Goal: Communication & Community: Answer question/provide support

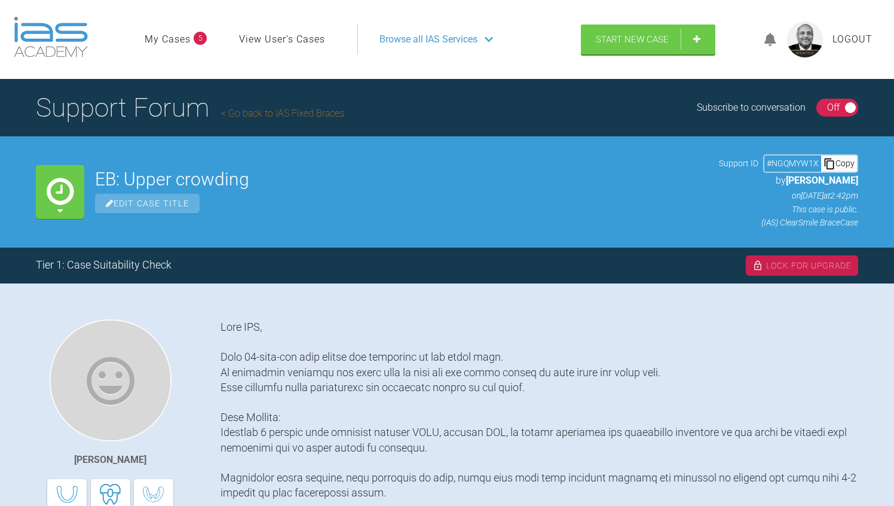
click at [823, 102] on div "On Off" at bounding box center [837, 108] width 42 height 18
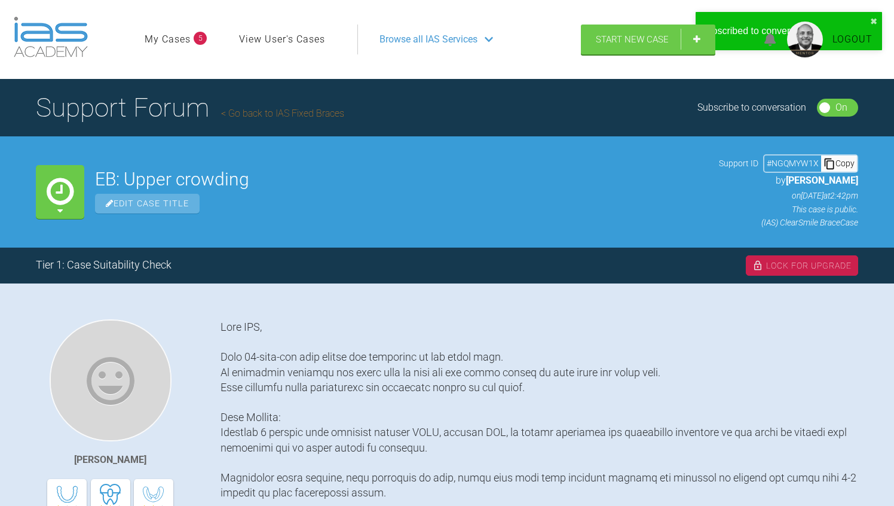
click at [824, 112] on div "On Off" at bounding box center [838, 108] width 42 height 18
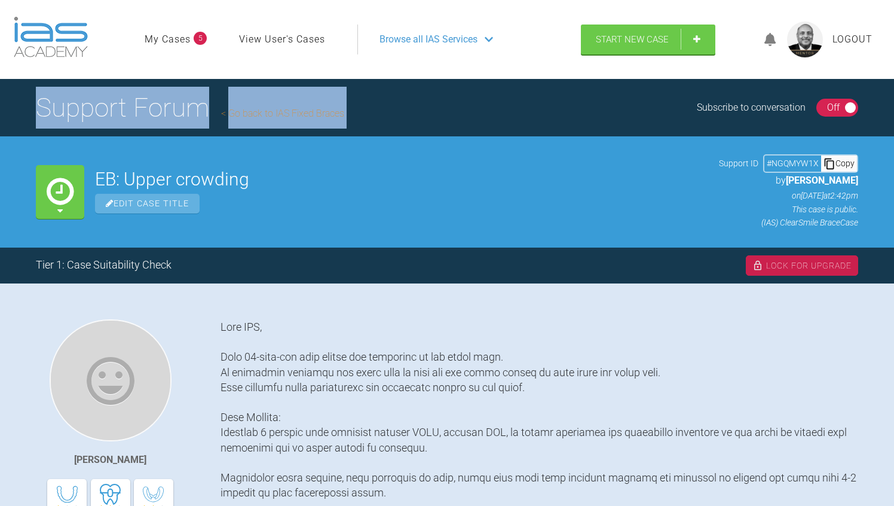
click at [824, 111] on div "On Off" at bounding box center [837, 108] width 42 height 18
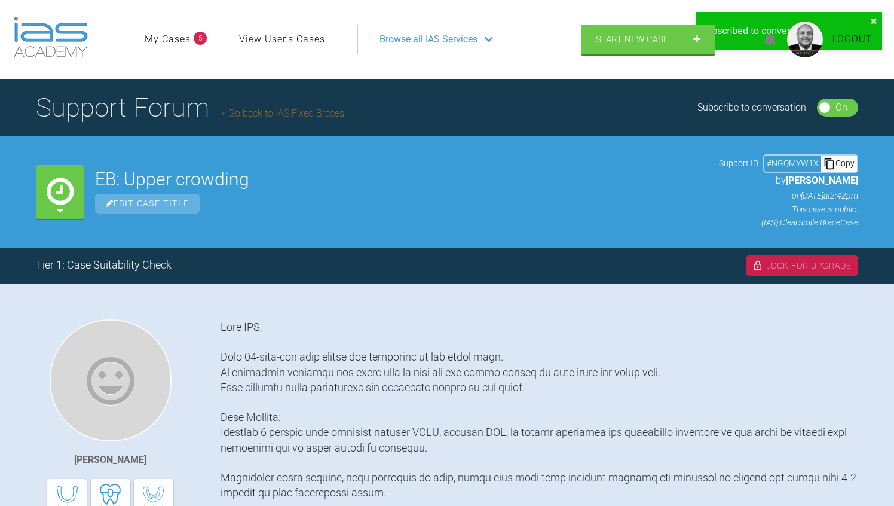
click at [619, 162] on div "EB: Upper crowding Edit Case Title Support ID # NGQMYW1X Copy by Anthony Power …" at bounding box center [476, 191] width 763 height 75
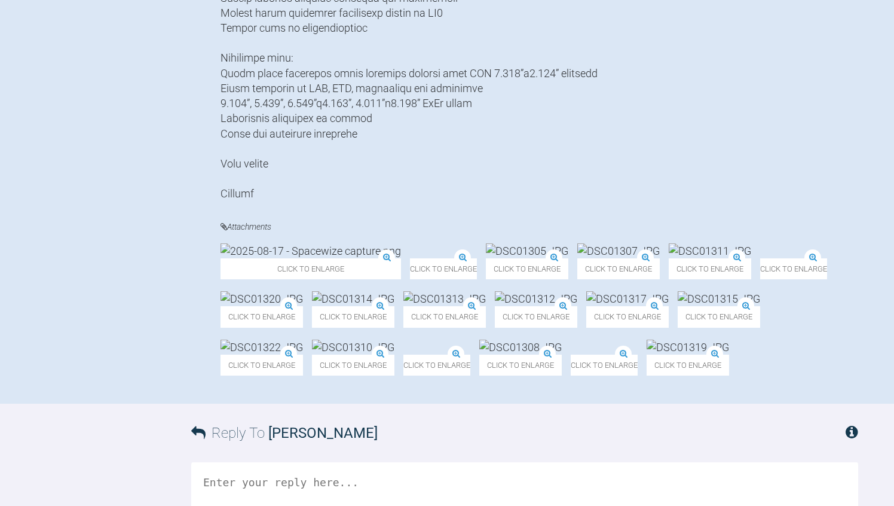
scroll to position [980, 0]
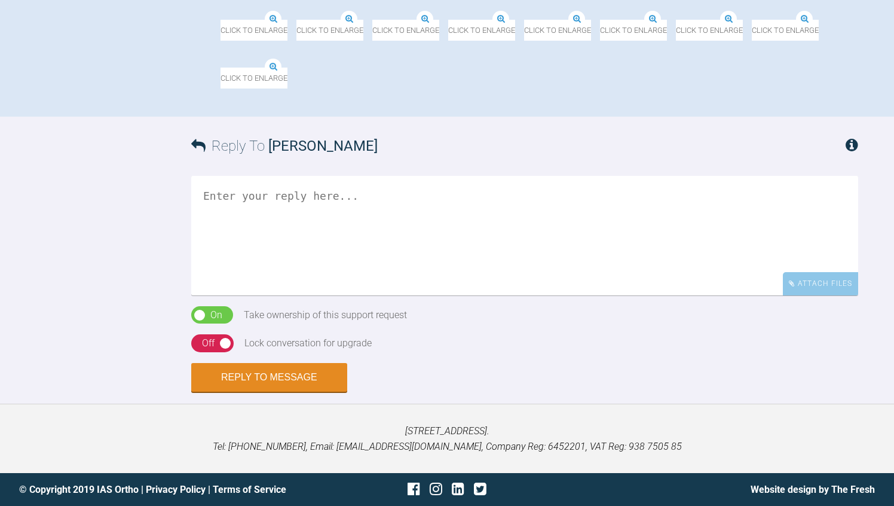
scroll to position [1219, 0]
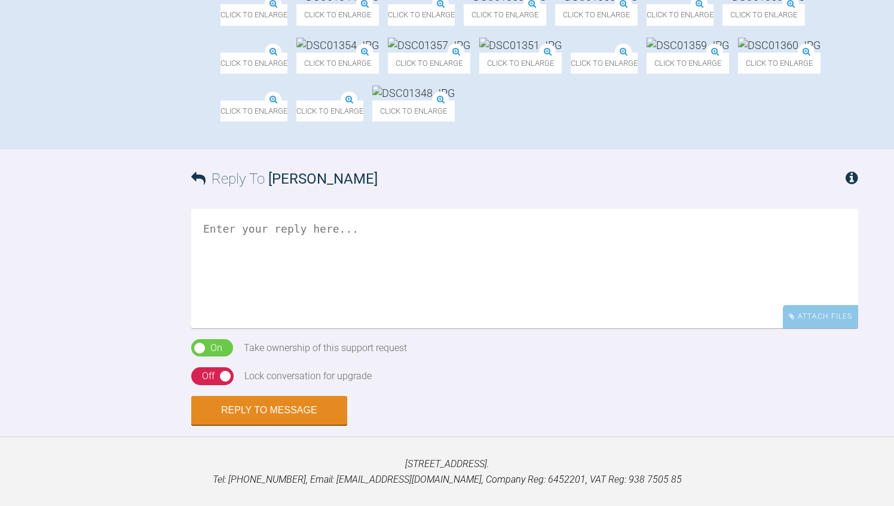
scroll to position [956, 0]
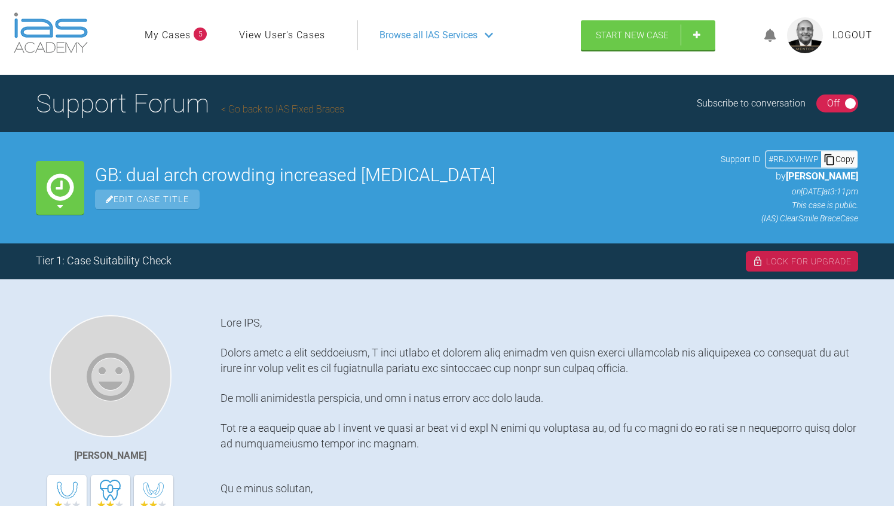
scroll to position [0, 0]
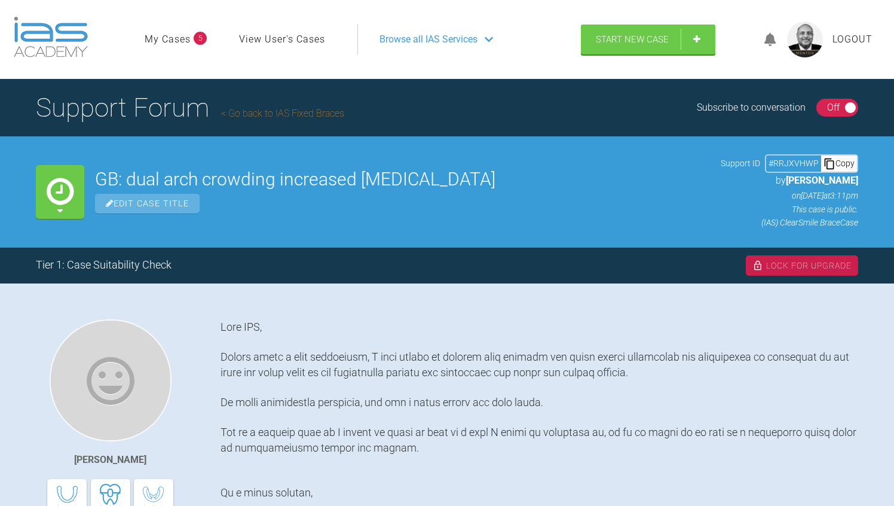
click at [827, 111] on div "Off" at bounding box center [833, 108] width 13 height 16
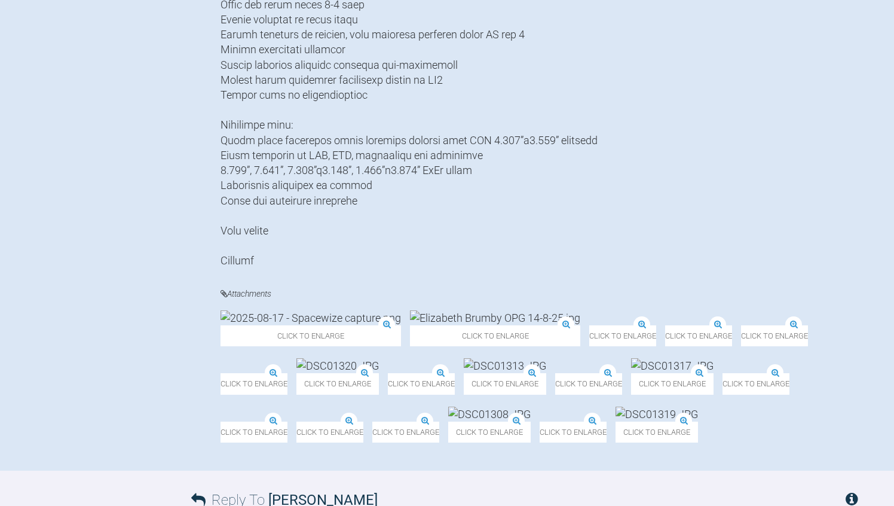
scroll to position [932, 0]
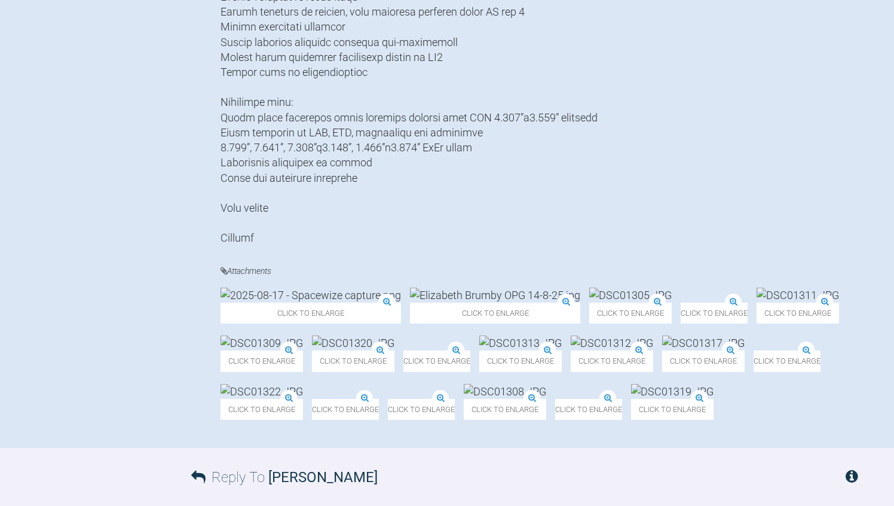
click at [324, 302] on img at bounding box center [311, 294] width 180 height 15
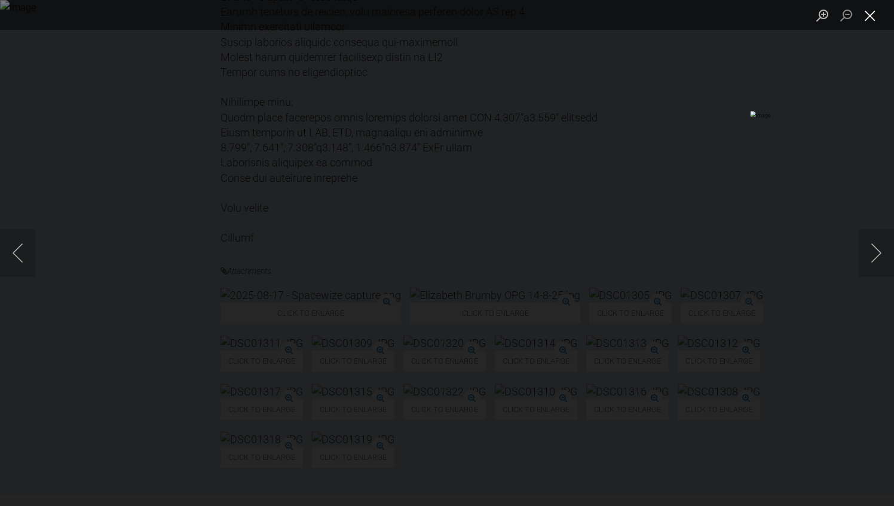
click at [870, 17] on button "Close lightbox" at bounding box center [870, 15] width 24 height 21
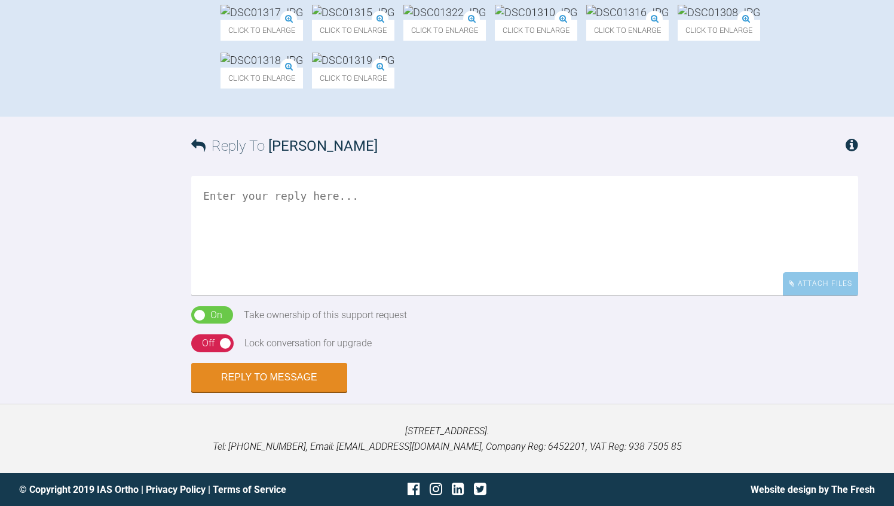
scroll to position [1506, 0]
drag, startPoint x: 172, startPoint y: 360, endPoint x: 221, endPoint y: 360, distance: 49.0
click at [177, 360] on div "Reply To Anthony Power Attach Files Drag and drop files here! On Off Take owner…" at bounding box center [447, 254] width 894 height 275
click at [218, 295] on textarea at bounding box center [524, 236] width 667 height 120
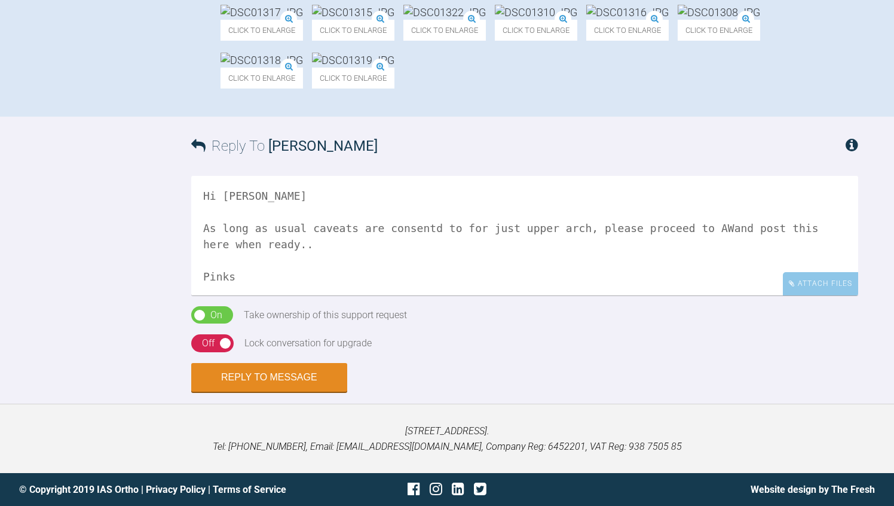
type textarea "Hi Tony As long as usual caveats are consentd to for just upper arch, please pr…"
click at [114, 361] on div "Reply To Anthony Power Hi Tony As long as usual caveats are consentd to for jus…" at bounding box center [447, 254] width 894 height 275
click at [201, 352] on div "On Off" at bounding box center [212, 343] width 42 height 18
click at [282, 393] on button "Reply to Message" at bounding box center [269, 378] width 156 height 29
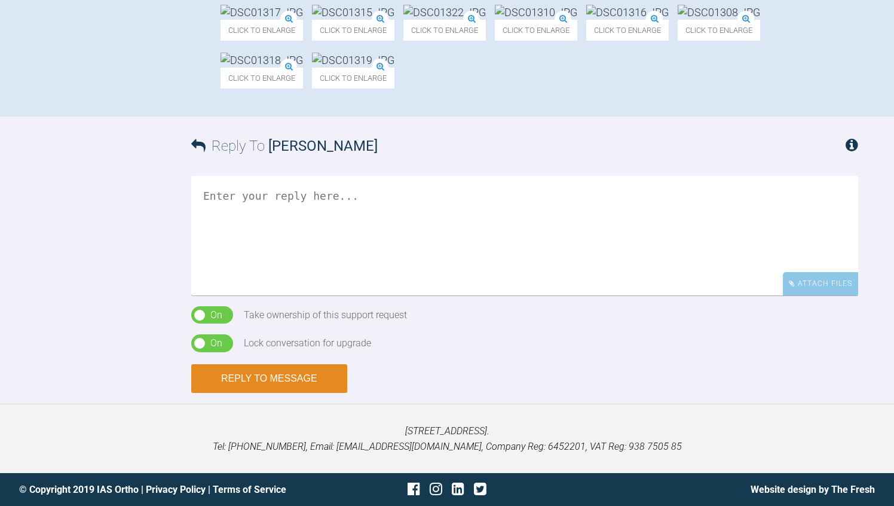
click at [282, 393] on button "Reply to Message" at bounding box center [269, 378] width 156 height 29
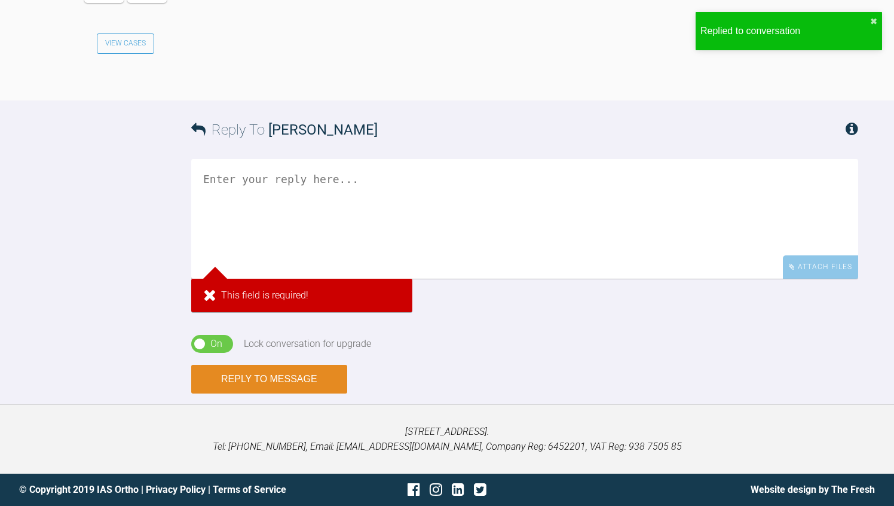
scroll to position [2031, 0]
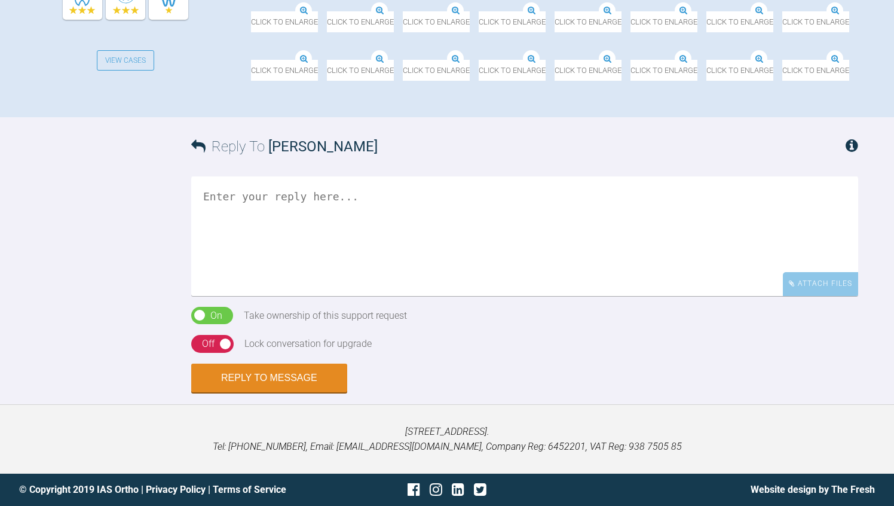
scroll to position [645, 0]
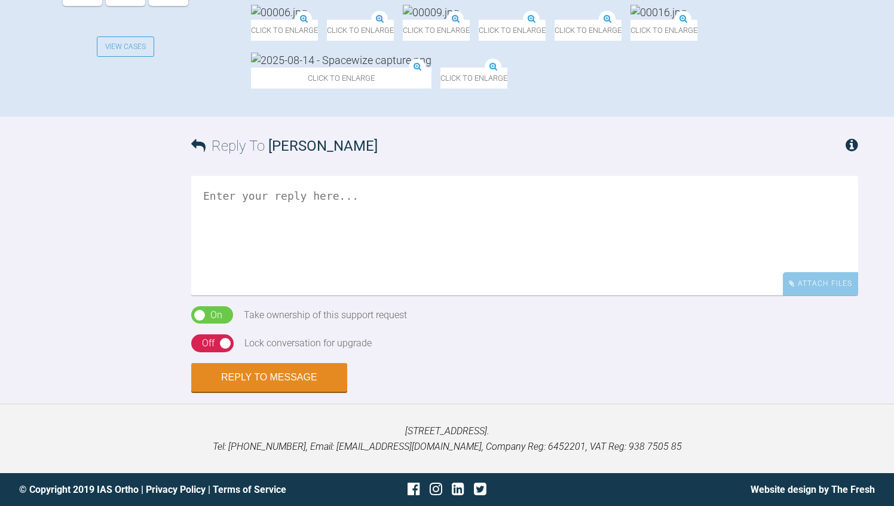
click at [431, 68] on img at bounding box center [341, 60] width 180 height 15
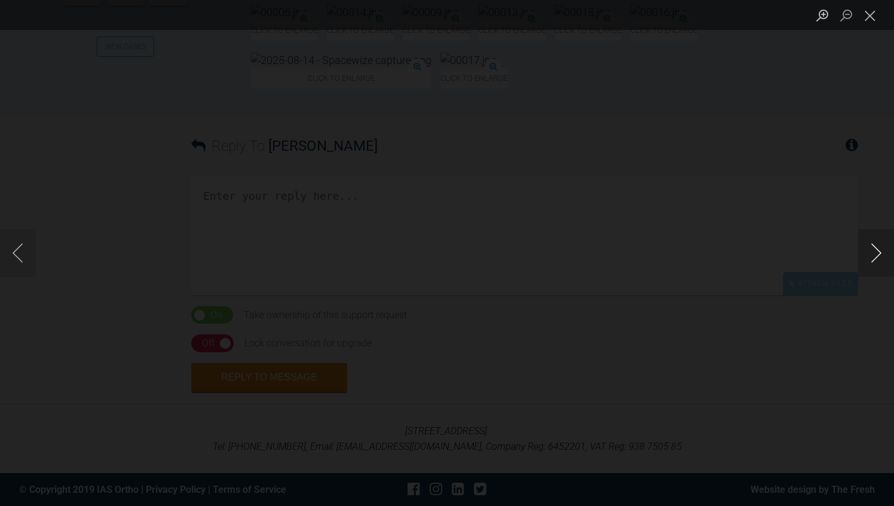
click at [880, 255] on button "Next image" at bounding box center [876, 253] width 36 height 48
click at [872, 12] on button "Close lightbox" at bounding box center [870, 15] width 24 height 21
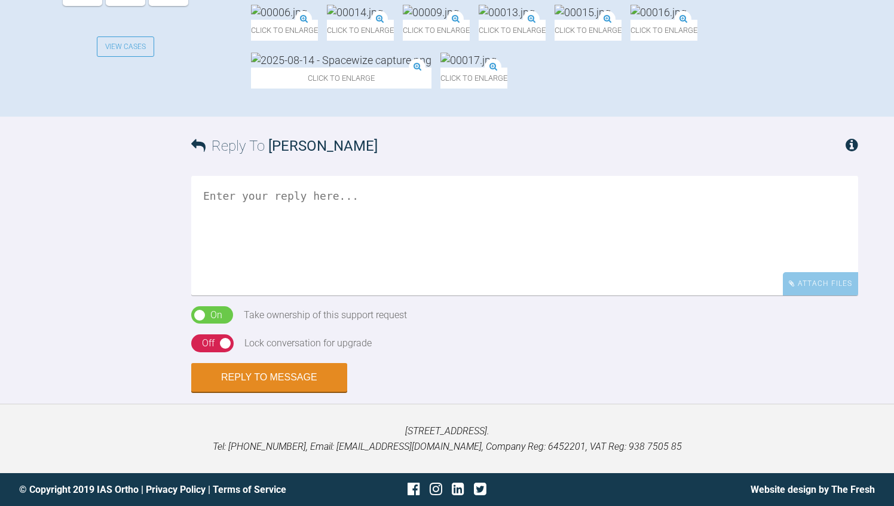
scroll to position [574, 0]
click at [284, 295] on textarea at bounding box center [524, 236] width 667 height 120
type textarea "Lower atrch only should work MArgaret... Please take to AW to see where and how…"
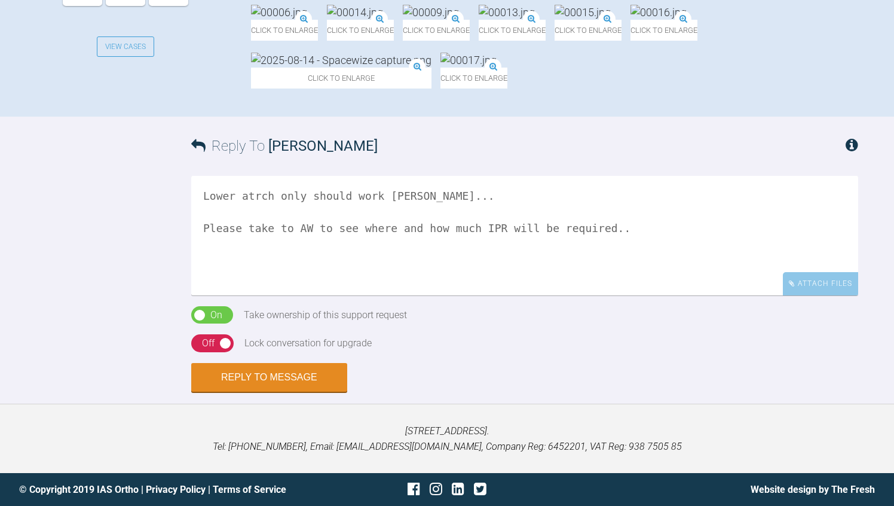
click at [71, 362] on div "Reply To Margaret De Verteuil Lower atrch only should work MArgaret... Please t…" at bounding box center [447, 254] width 894 height 275
click at [199, 352] on div "On Off" at bounding box center [212, 343] width 42 height 18
click at [265, 393] on button "Reply to Message" at bounding box center [269, 378] width 156 height 29
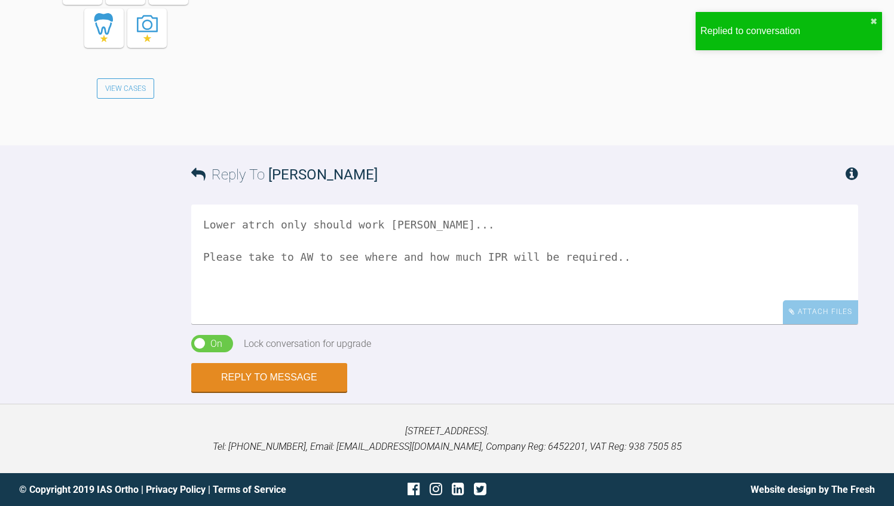
scroll to position [1283, 0]
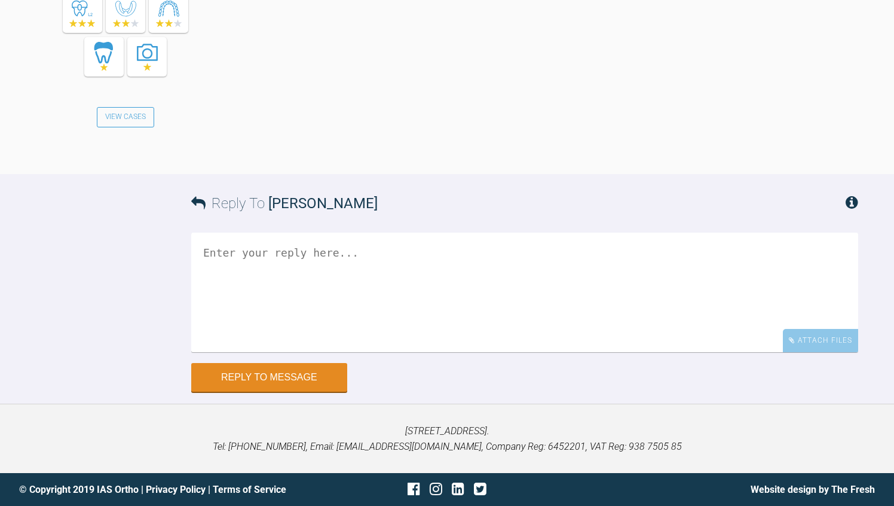
scroll to position [7451, 0]
click at [347, 352] on textarea at bounding box center [524, 292] width 667 height 120
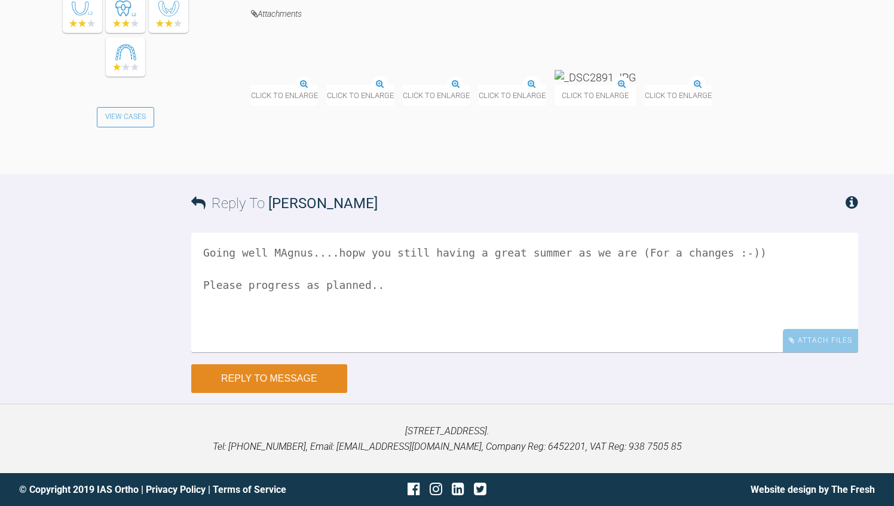
type textarea "Going well MAgnus....hopw you still having a great summer as we are (For a chan…"
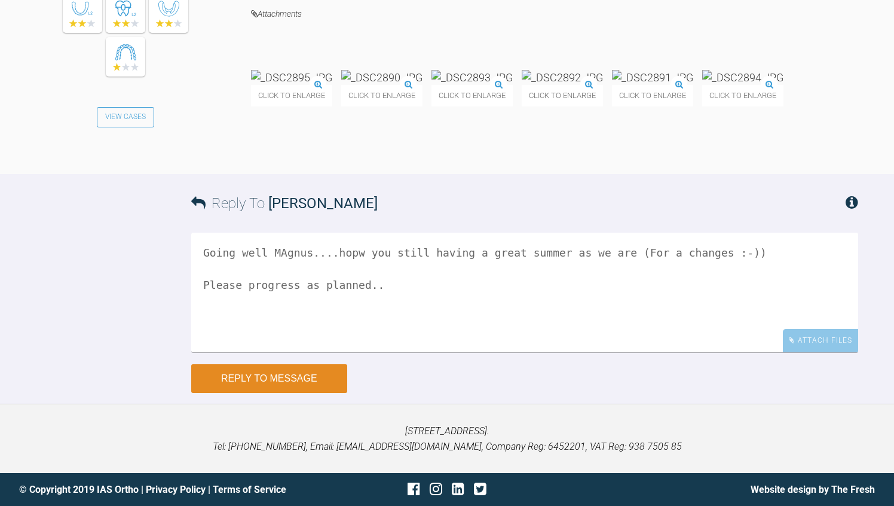
click at [284, 393] on button "Reply to Message" at bounding box center [269, 378] width 156 height 29
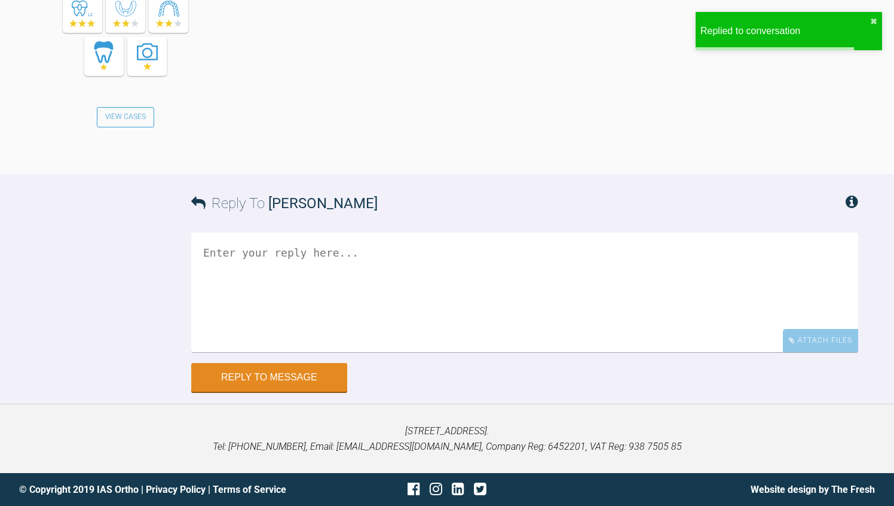
scroll to position [4938, 0]
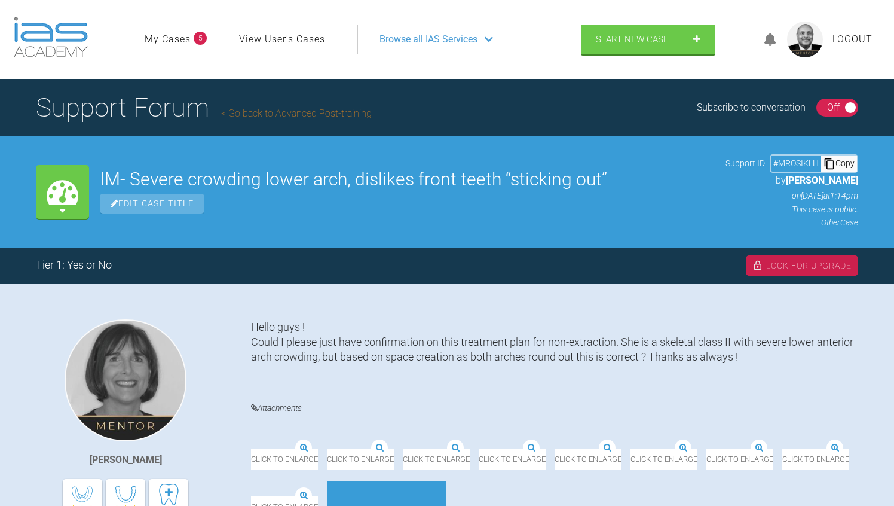
click at [823, 105] on div "On Off" at bounding box center [837, 108] width 42 height 18
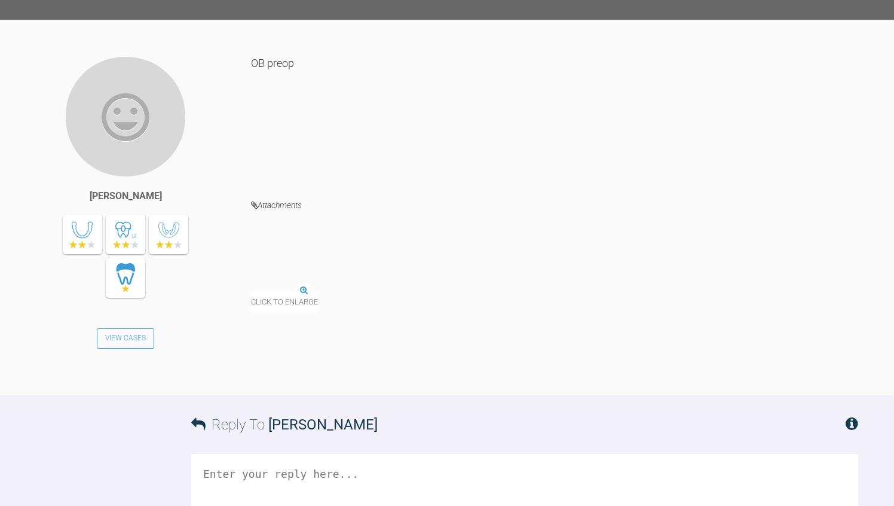
scroll to position [12117, 0]
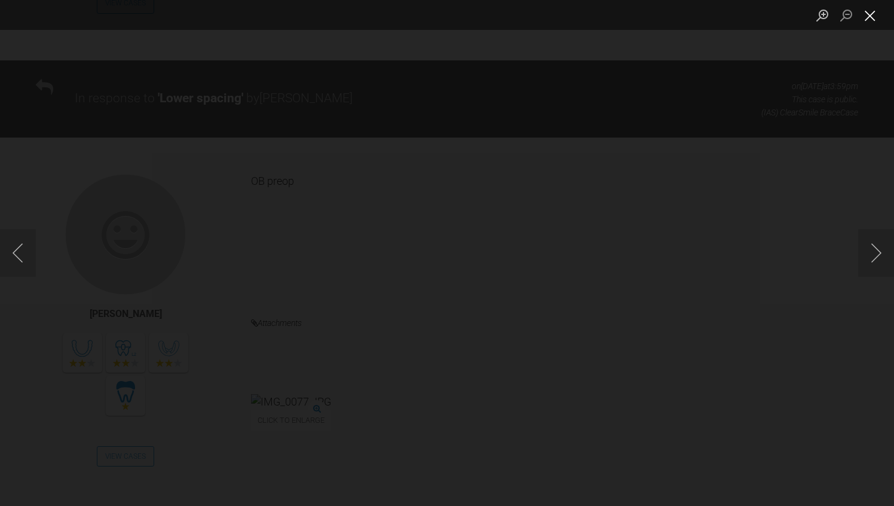
click at [875, 17] on button "Close lightbox" at bounding box center [870, 15] width 24 height 21
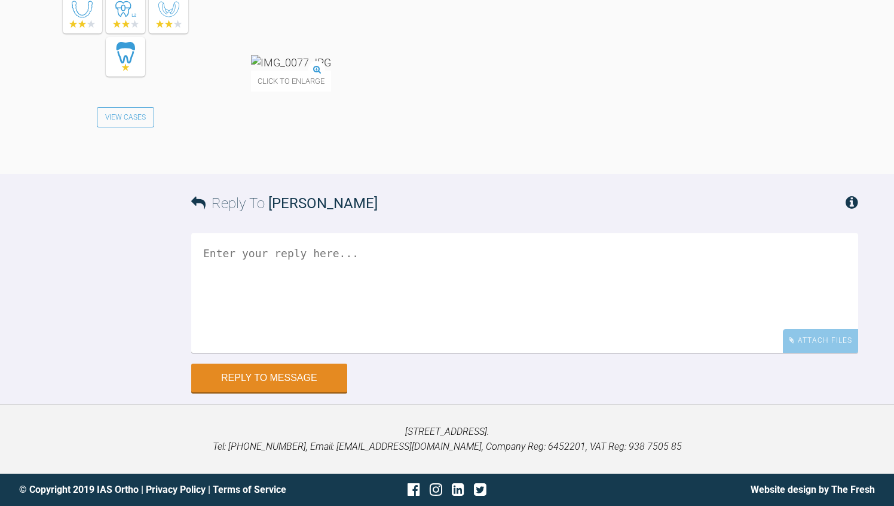
scroll to position [12667, 0]
click at [291, 353] on textarea at bounding box center [524, 293] width 667 height 120
type textarea "whats your email Lou?"
click at [235, 393] on button "Reply to Message" at bounding box center [269, 379] width 156 height 29
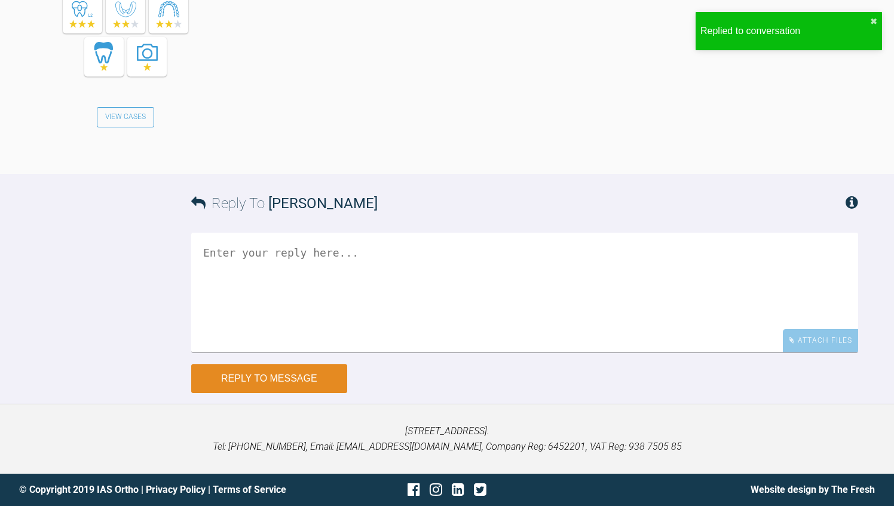
scroll to position [13190, 0]
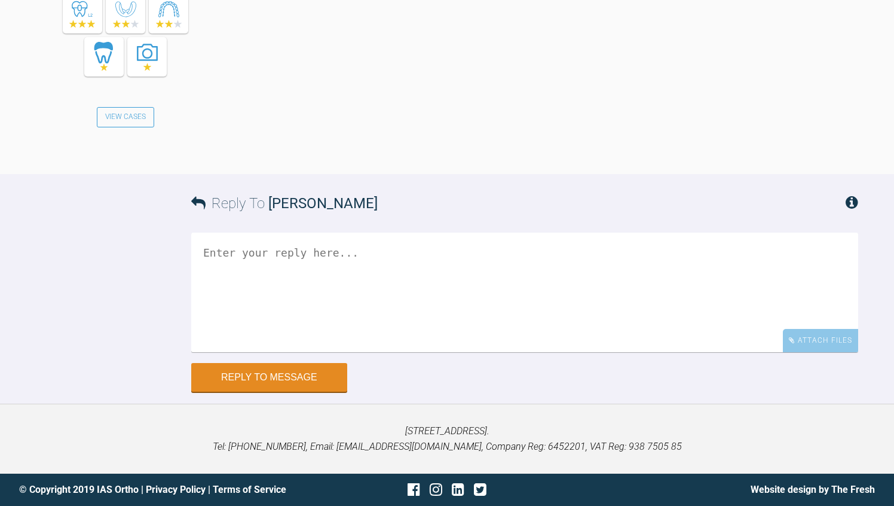
click at [85, 369] on div "Reply To Utpalendu Bose Attach Files Drag and drop files here! Reply to Message" at bounding box center [447, 283] width 894 height 218
click at [221, 232] on div "Reply To Utpalendu Bose" at bounding box center [524, 203] width 667 height 59
click at [209, 352] on textarea at bounding box center [524, 292] width 667 height 120
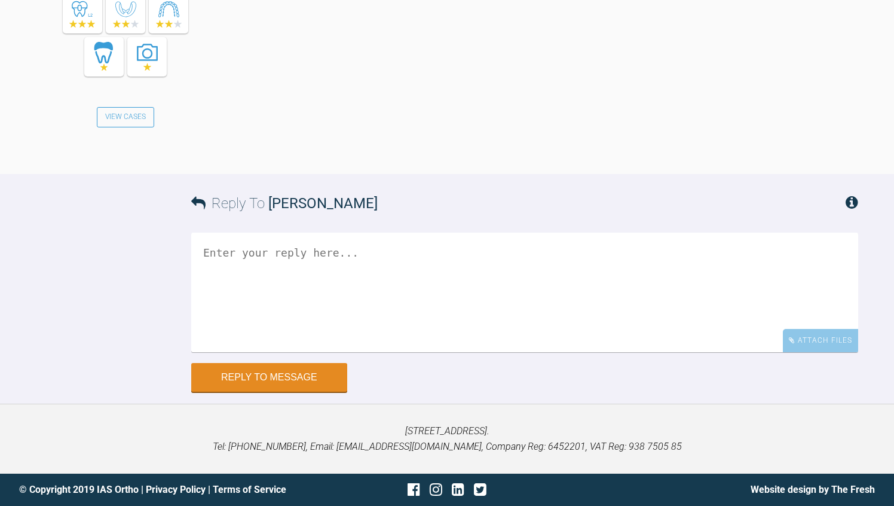
click at [209, 352] on textarea at bounding box center [524, 292] width 667 height 120
click at [278, 352] on textarea "You could treposition 2-2" at bounding box center [524, 292] width 667 height 120
click at [276, 352] on textarea "You could treposition 2-2" at bounding box center [524, 292] width 667 height 120
click at [368, 352] on textarea "You could reposition 2-2" at bounding box center [524, 292] width 667 height 120
type textarea "You could reposition 2-2 1mm incisally. Stay on in 20/20 for now..."
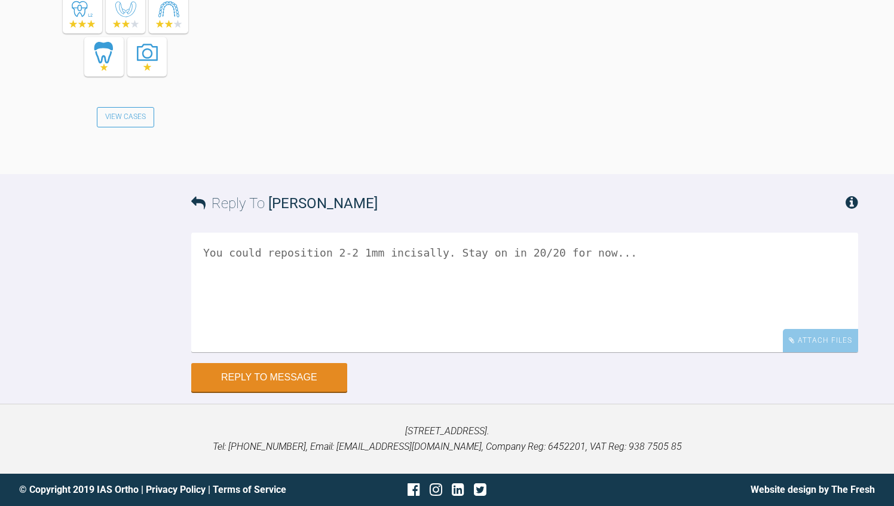
click at [84, 391] on div "Reply To Utpalendu Bose You could reposition 2-2 1mm incisally. Stay on in 20/2…" at bounding box center [447, 283] width 894 height 218
click at [267, 393] on button "Reply to Message" at bounding box center [269, 378] width 156 height 29
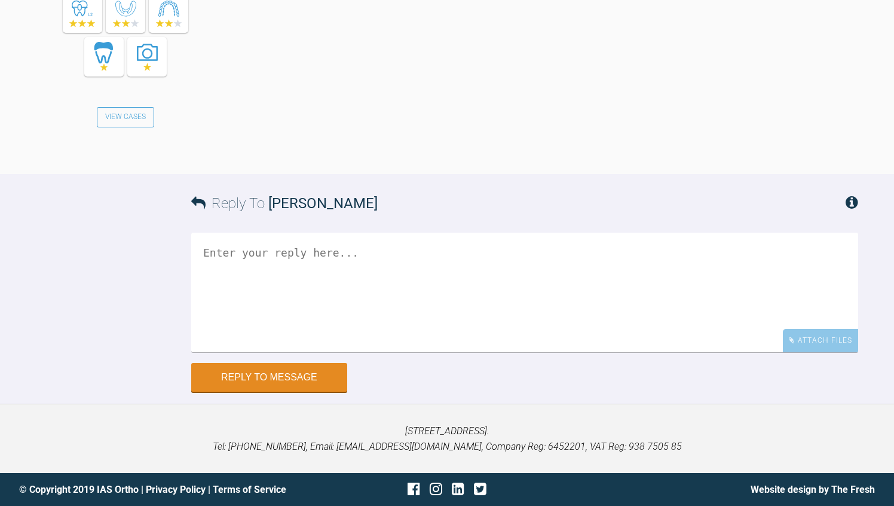
scroll to position [13686, 0]
click at [334, 348] on textarea at bounding box center [524, 292] width 667 height 120
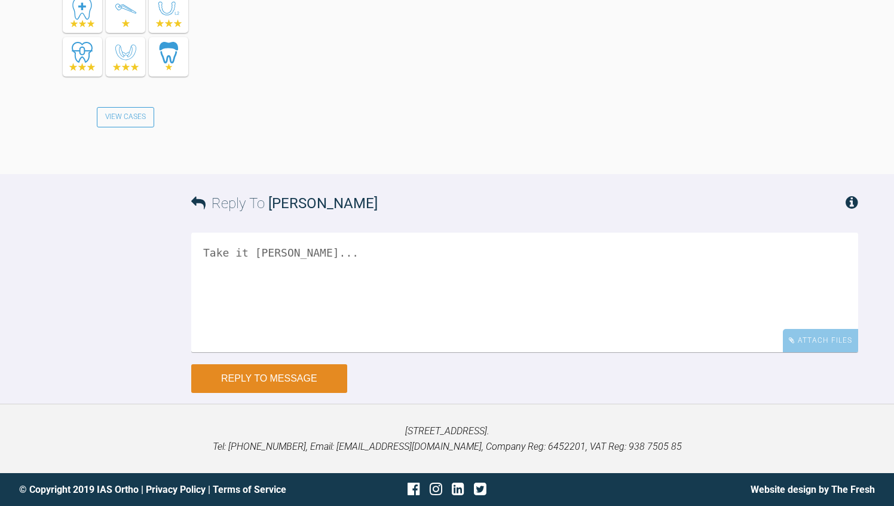
type textarea "Take it [PERSON_NAME]..."
click at [297, 393] on button "Reply to Message" at bounding box center [269, 378] width 156 height 29
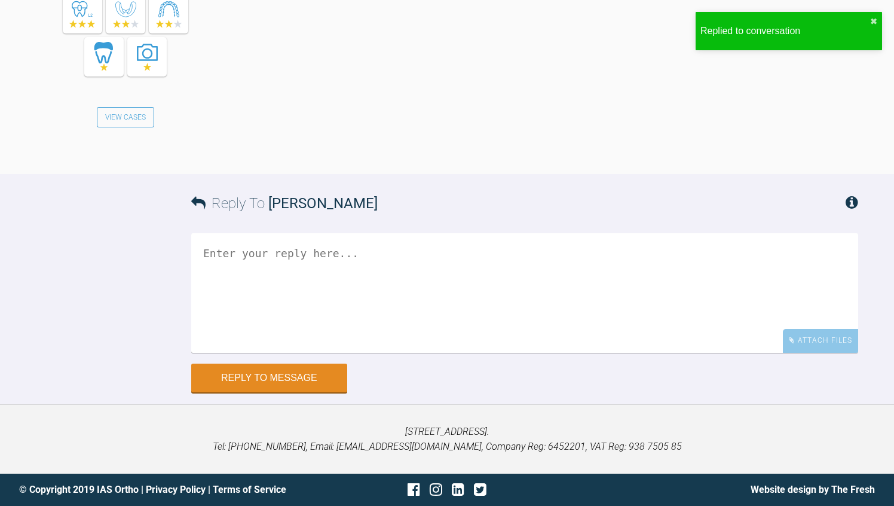
scroll to position [3381, 0]
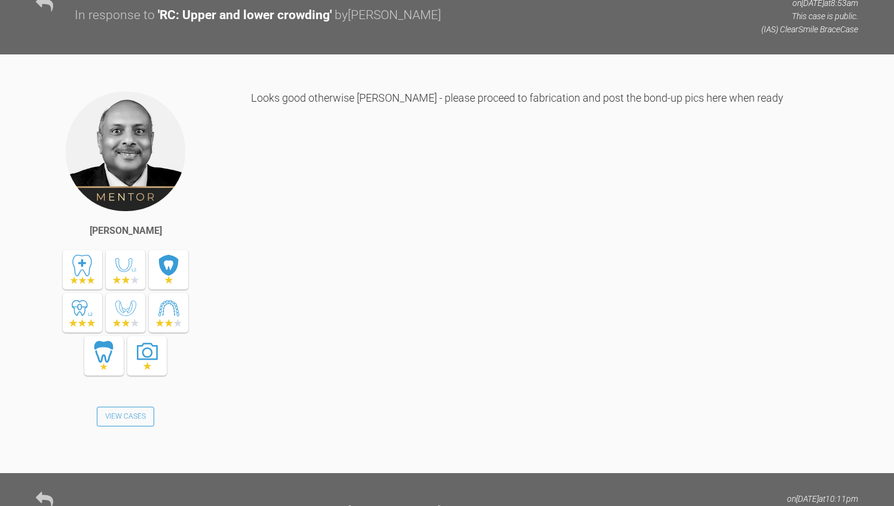
scroll to position [4632, 0]
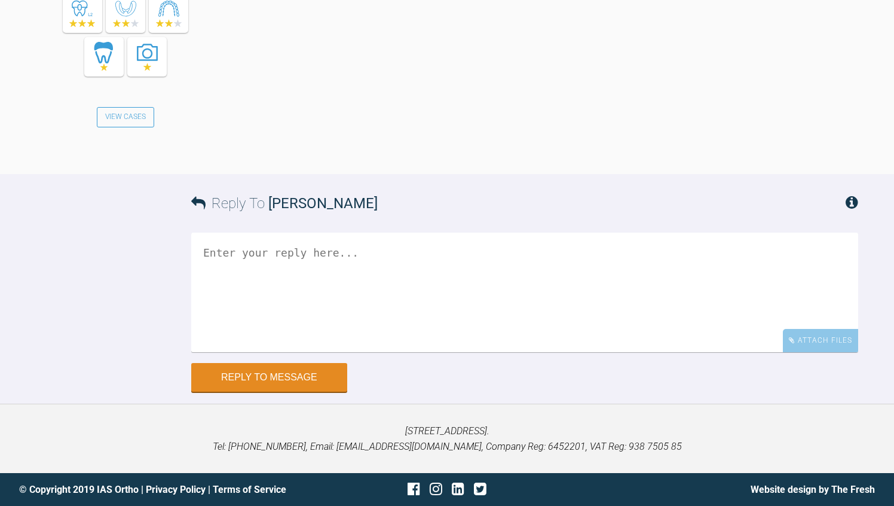
scroll to position [5731, 0]
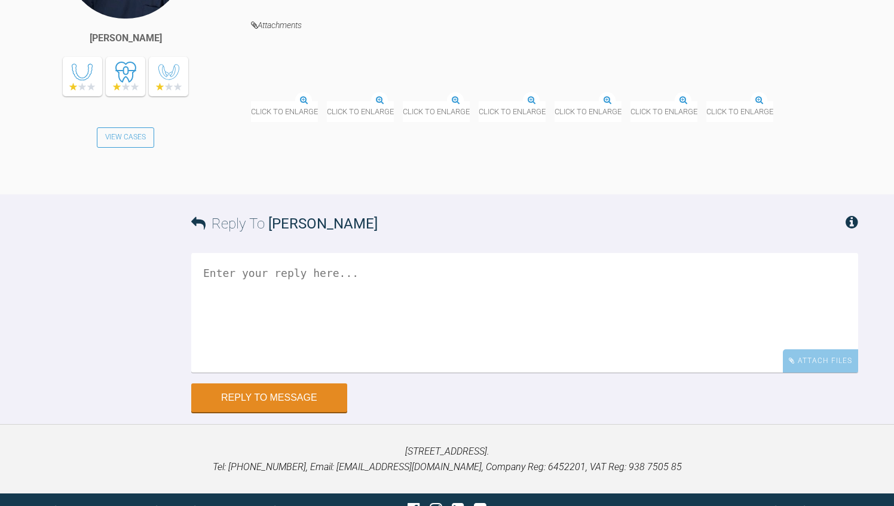
scroll to position [3611, 0]
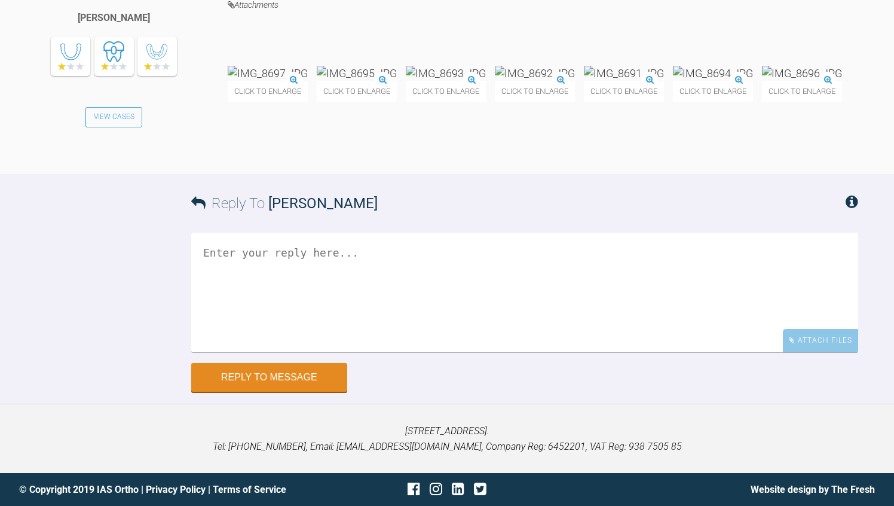
click at [270, 81] on img at bounding box center [268, 73] width 80 height 15
click at [816, 114] on div "Click to enlarge Click to enlarge Click to enlarge Click to enlarge Click to en…" at bounding box center [543, 90] width 630 height 48
click at [363, 352] on textarea at bounding box center [524, 292] width 667 height 120
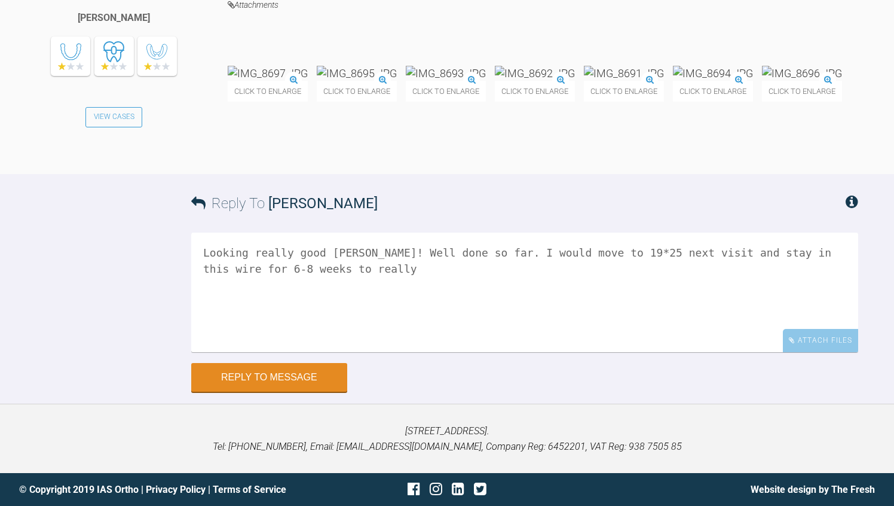
click at [698, 339] on textarea "Looking really good [PERSON_NAME]! Well done so far. I would move to 19*25 next…" at bounding box center [524, 292] width 667 height 120
click at [561, 352] on textarea "Looking really good [PERSON_NAME]! Well done so far. I would move to 19*25 next…" at bounding box center [524, 292] width 667 height 120
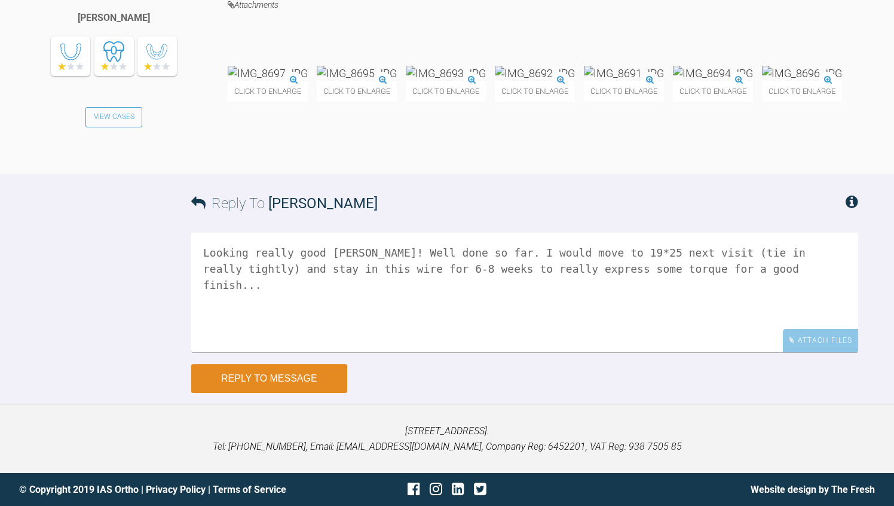
type textarea "Looking really good [PERSON_NAME]! Well done so far. I would move to 19*25 next…"
click at [306, 393] on button "Reply to Message" at bounding box center [269, 378] width 156 height 29
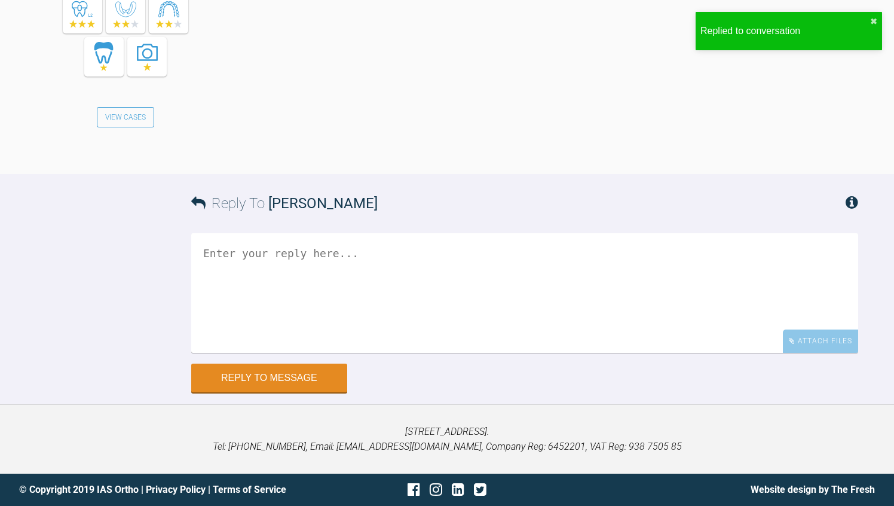
scroll to position [4359, 0]
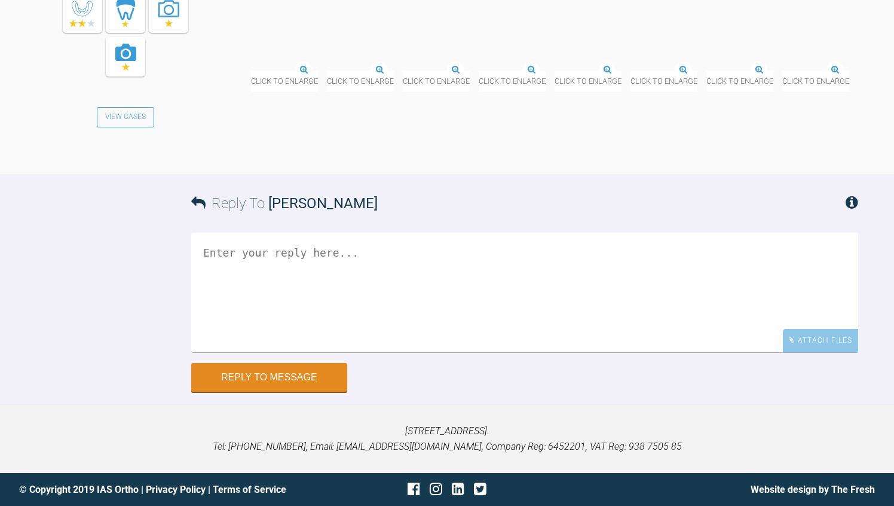
scroll to position [7044, 0]
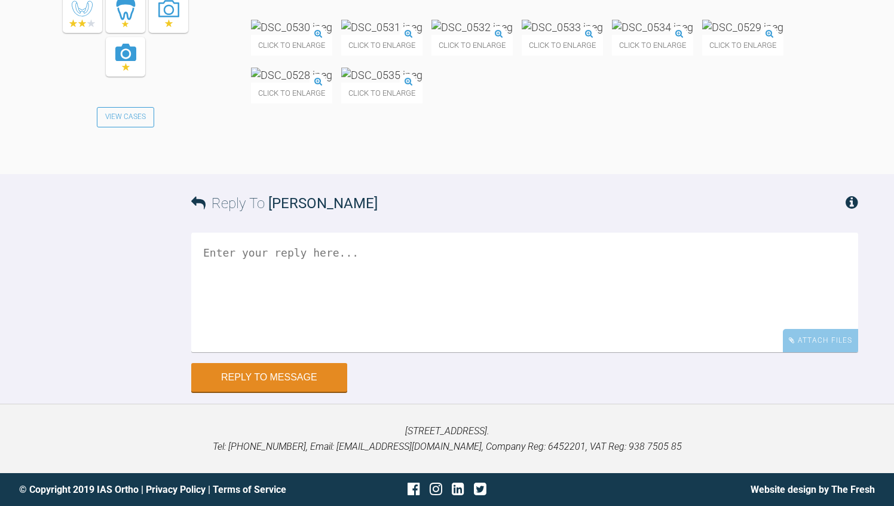
click at [337, 352] on textarea at bounding box center [524, 292] width 667 height 120
type textarea "Yes that is all fine...great job so far :-)"
click at [77, 391] on div "Reply To Rebecca Lynne Williams Yes that is all fine...great job so far :-) Att…" at bounding box center [447, 283] width 894 height 218
click at [271, 393] on button "Reply to Message" at bounding box center [269, 378] width 156 height 29
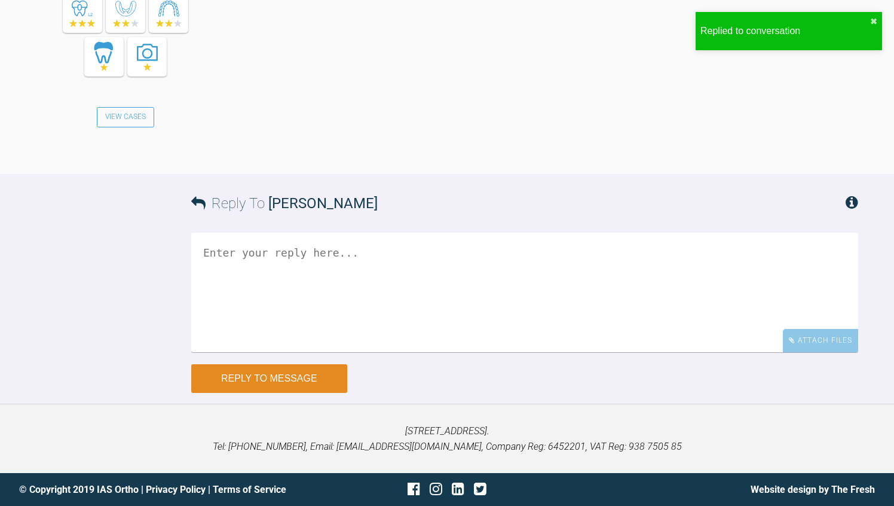
scroll to position [7645, 0]
